Goal: Check status: Check status

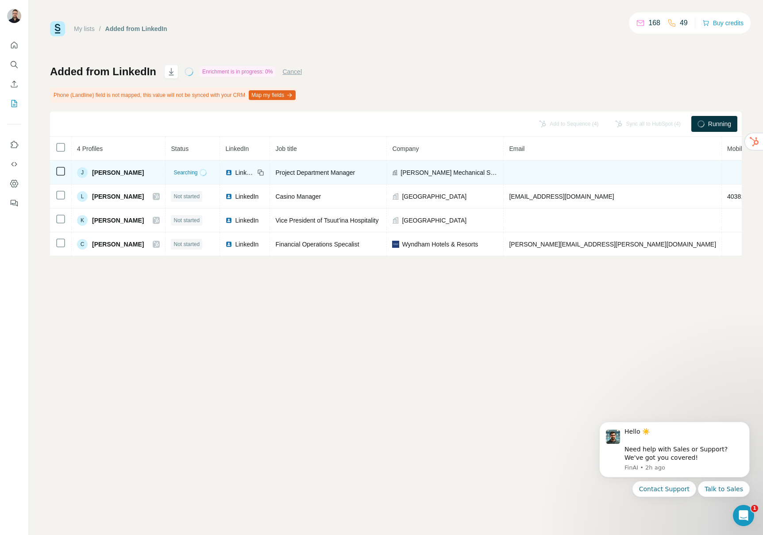
click at [193, 173] on span "Searching" at bounding box center [186, 173] width 24 height 8
click at [186, 172] on span "Searching" at bounding box center [186, 173] width 24 height 8
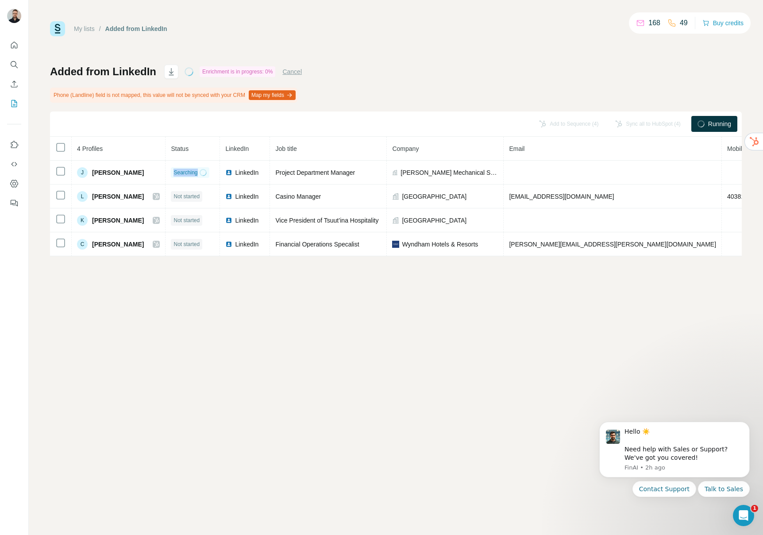
click at [295, 73] on button "Cancel" at bounding box center [291, 71] width 19 height 9
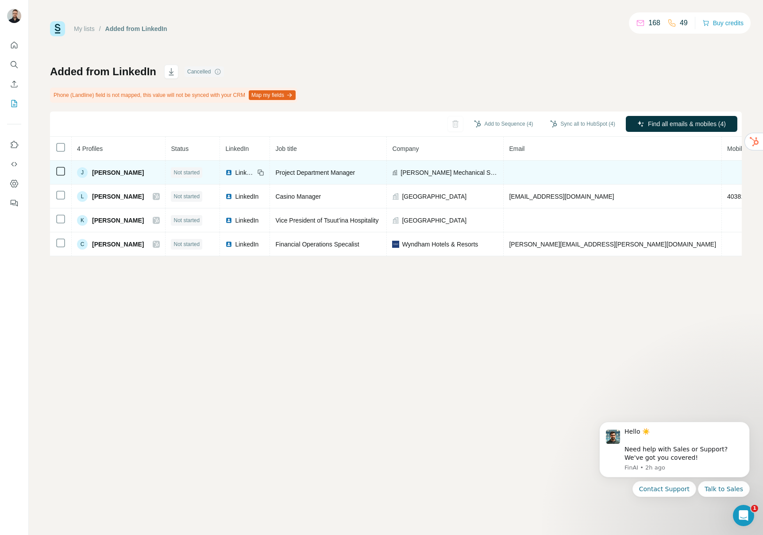
click at [187, 174] on span "Not started" at bounding box center [187, 173] width 26 height 8
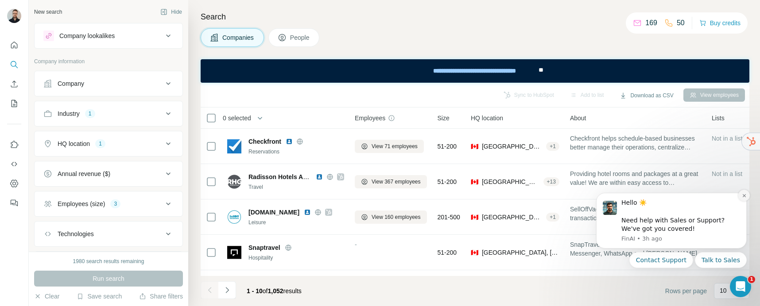
click at [743, 192] on button "Dismiss notification" at bounding box center [744, 196] width 12 height 12
